Goal: Find specific page/section: Find specific page/section

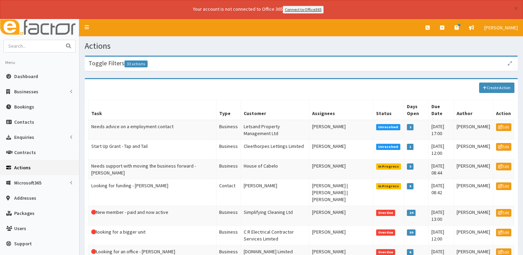
click at [44, 49] on input "text" at bounding box center [33, 46] width 58 height 12
type input "ozlem"
click at [62, 40] on button "submit" at bounding box center [69, 46] width 14 height 12
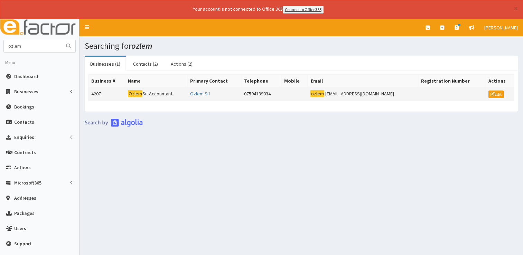
click at [157, 93] on td "Ozlem Sit Accountant" at bounding box center [156, 94] width 62 height 14
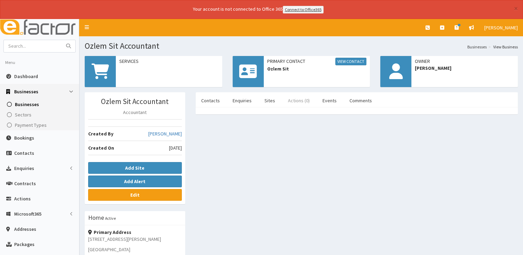
click at [290, 98] on link "Actions (0)" at bounding box center [298, 100] width 33 height 15
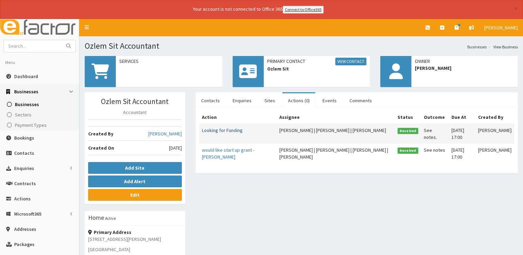
click at [207, 131] on link "Looking for Funding" at bounding box center [222, 130] width 41 height 6
click at [206, 131] on link "Looking for Funding" at bounding box center [222, 130] width 41 height 6
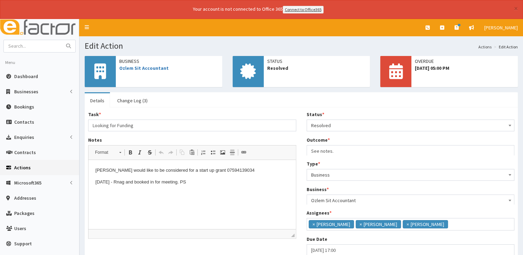
scroll to position [4, 0]
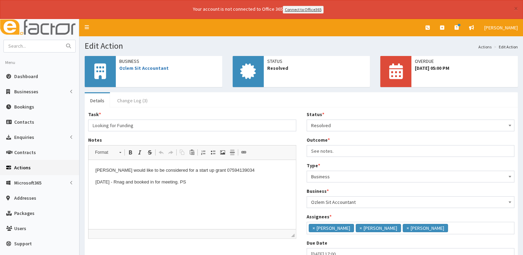
click at [127, 99] on link "Change Log (3)" at bounding box center [132, 100] width 41 height 15
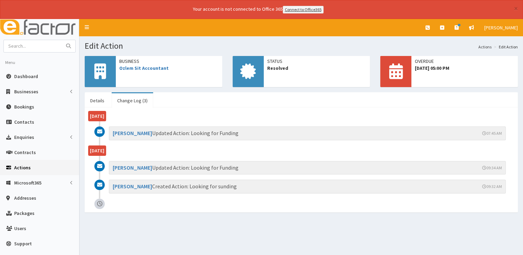
click at [124, 101] on link "Change Log (3)" at bounding box center [132, 100] width 41 height 15
click at [103, 101] on link "Details" at bounding box center [97, 100] width 25 height 15
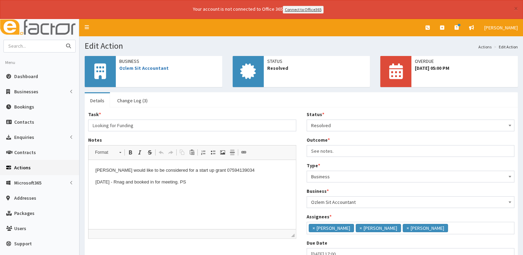
click at [34, 44] on input "text" at bounding box center [33, 46] width 58 height 12
type input "07716528116"
click at [62, 40] on button "submit" at bounding box center [69, 46] width 14 height 12
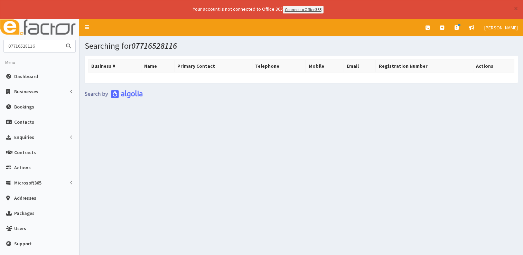
click at [20, 44] on input "07716528116" at bounding box center [33, 46] width 58 height 12
type input "07710528116"
click at [66, 44] on icon "submit" at bounding box center [68, 46] width 5 height 5
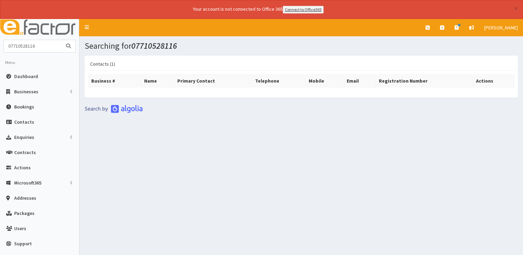
drag, startPoint x: 46, startPoint y: 44, endPoint x: -1, endPoint y: 45, distance: 47.7
click at [0, 45] on html "× Your account is not connected to Office 365 Connect to Office365 E Toggle nav…" at bounding box center [261, 137] width 523 height 274
type input "[PERSON_NAME]"
click at [62, 40] on button "submit" at bounding box center [69, 46] width 14 height 12
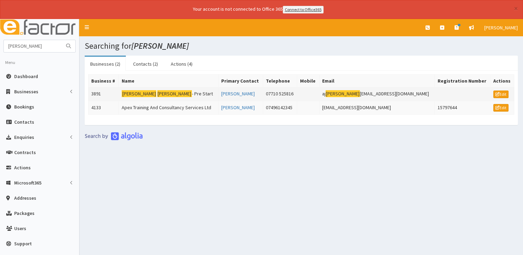
click at [152, 88] on td "[PERSON_NAME] - Pre Start" at bounding box center [168, 94] width 99 height 14
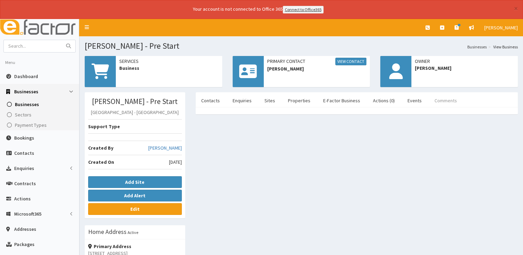
click at [433, 97] on link "Comments" at bounding box center [446, 100] width 34 height 15
